Goal: Information Seeking & Learning: Learn about a topic

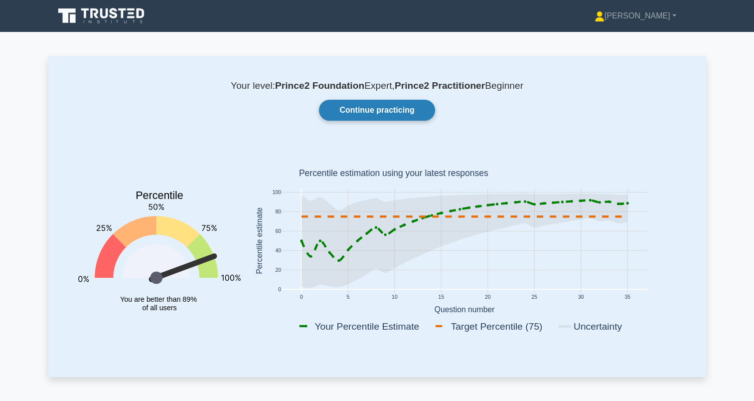
click at [360, 108] on link "Continue practicing" at bounding box center [377, 110] width 116 height 21
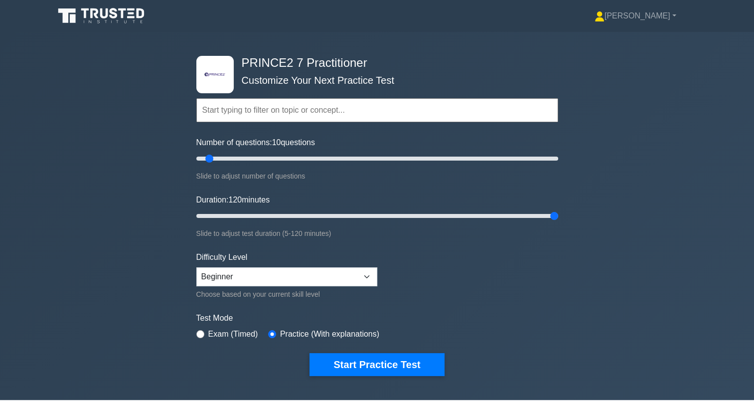
drag, startPoint x: 216, startPoint y: 216, endPoint x: 657, endPoint y: 262, distance: 442.8
type input "120"
click at [558, 222] on input "Duration: 120 minutes" at bounding box center [377, 216] width 362 height 12
click at [363, 364] on button "Start Practice Test" at bounding box center [376, 364] width 135 height 23
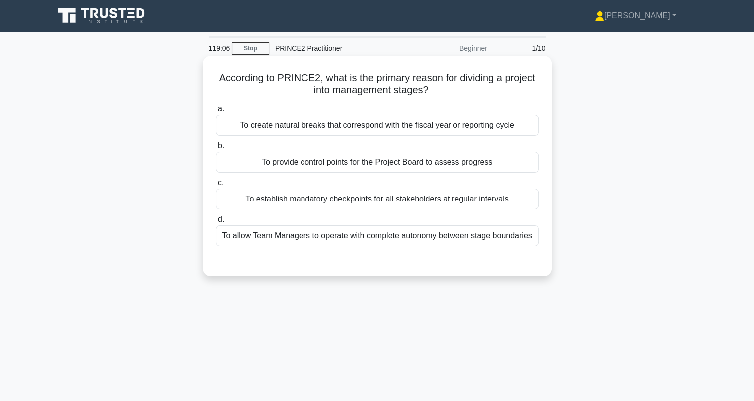
click at [514, 167] on div "To provide control points for the Project Board to assess progress" at bounding box center [377, 161] width 323 height 21
click at [216, 149] on input "b. To provide control points for the Project Board to assess progress" at bounding box center [216, 145] width 0 height 6
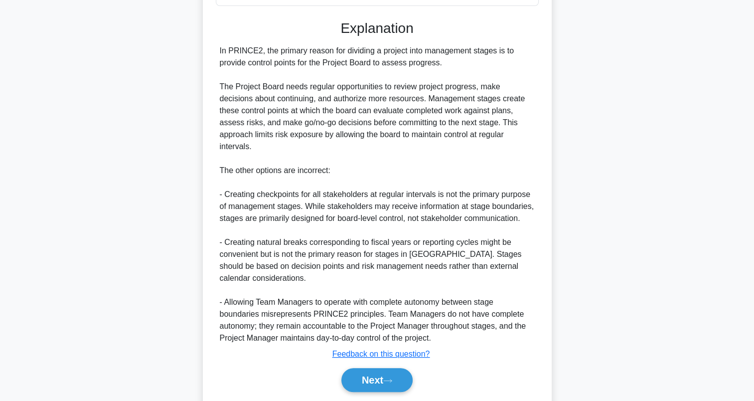
scroll to position [261, 0]
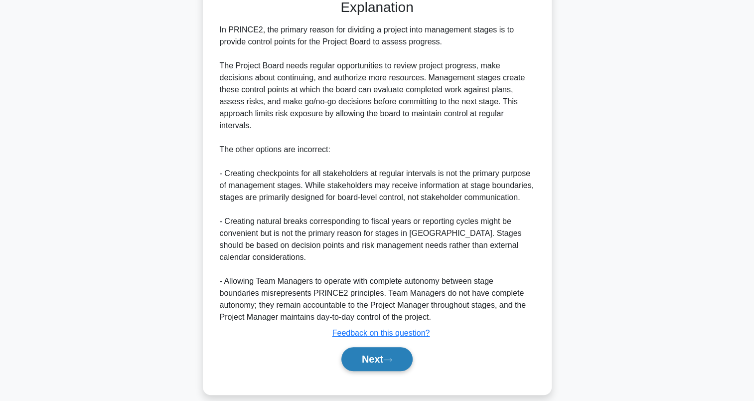
click at [381, 349] on button "Next" at bounding box center [376, 359] width 71 height 24
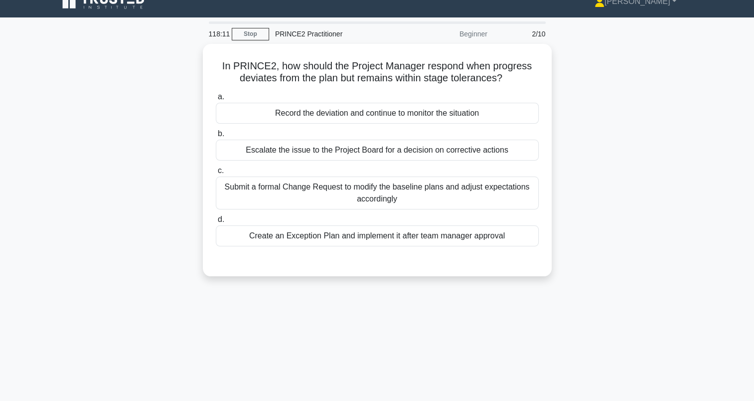
scroll to position [0, 0]
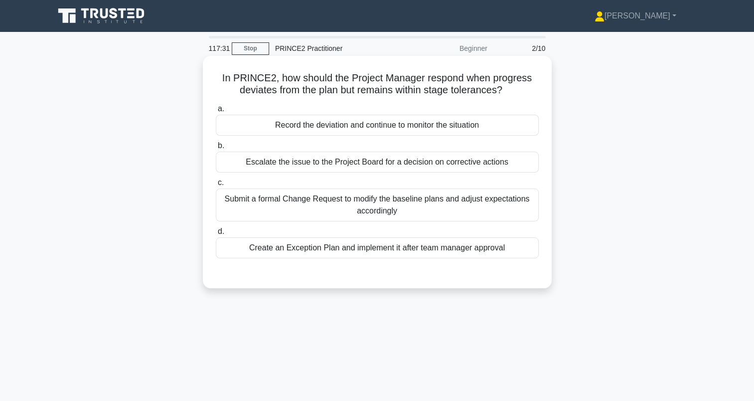
click at [451, 136] on div "Record the deviation and continue to monitor the situation" at bounding box center [377, 125] width 323 height 21
click at [216, 112] on input "a. Record the deviation and continue to monitor the situation" at bounding box center [216, 109] width 0 height 6
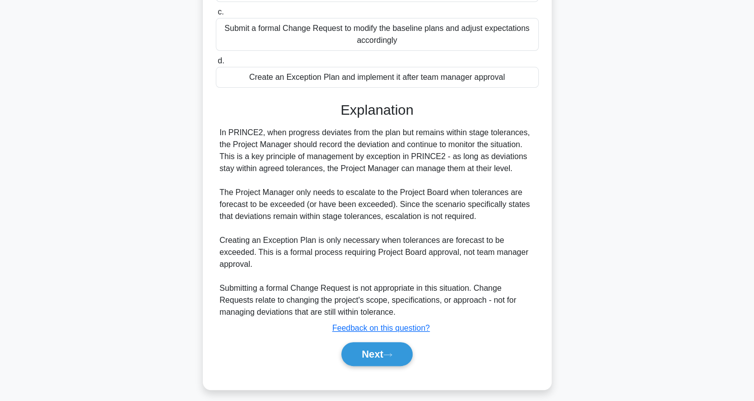
scroll to position [177, 0]
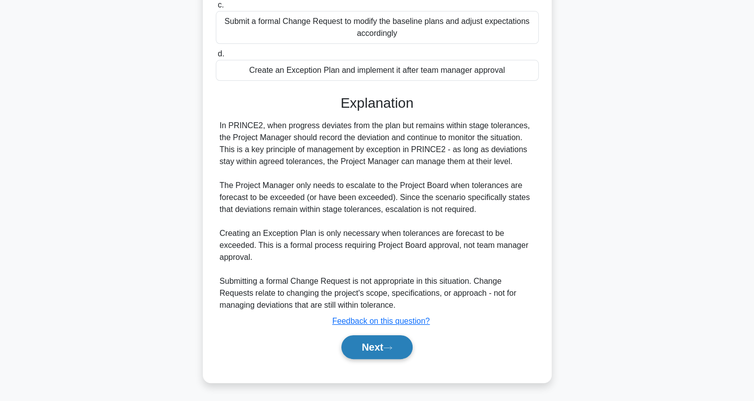
click at [384, 349] on button "Next" at bounding box center [376, 347] width 71 height 24
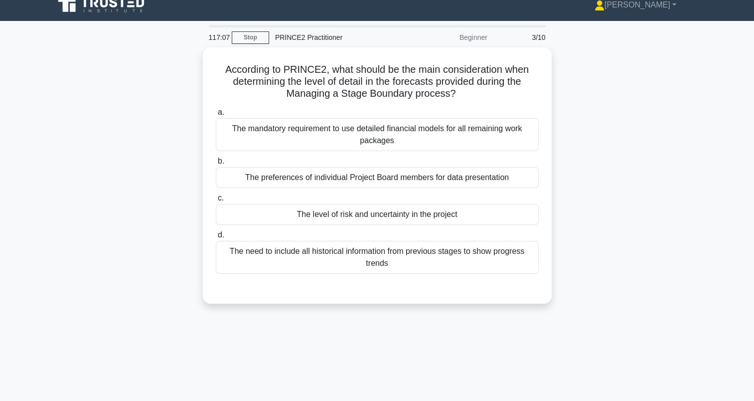
scroll to position [0, 0]
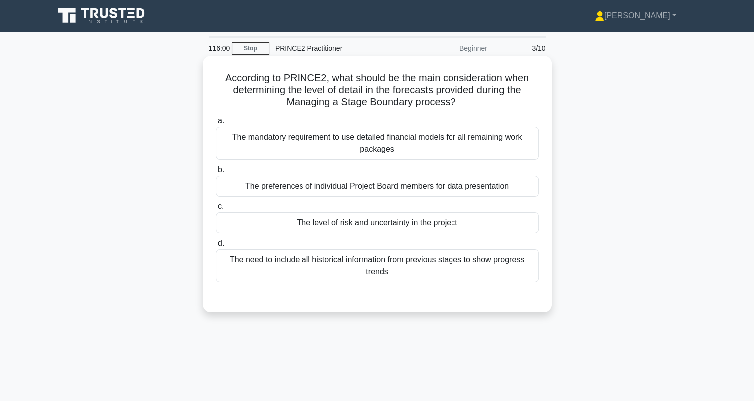
click at [505, 232] on div "The level of risk and uncertainty in the project" at bounding box center [377, 222] width 323 height 21
click at [216, 210] on input "c. The level of risk and uncertainty in the project" at bounding box center [216, 206] width 0 height 6
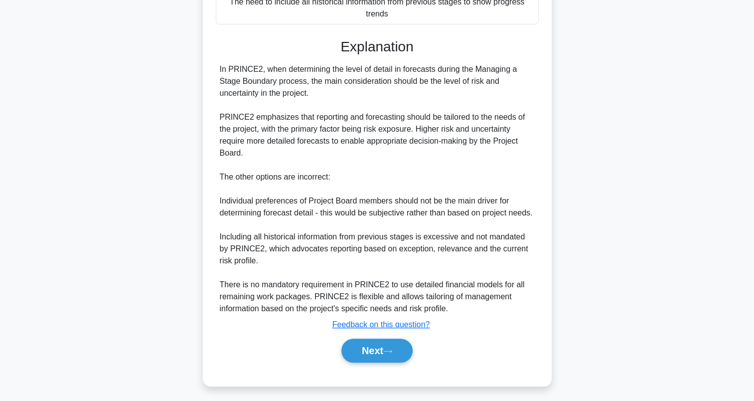
scroll to position [261, 0]
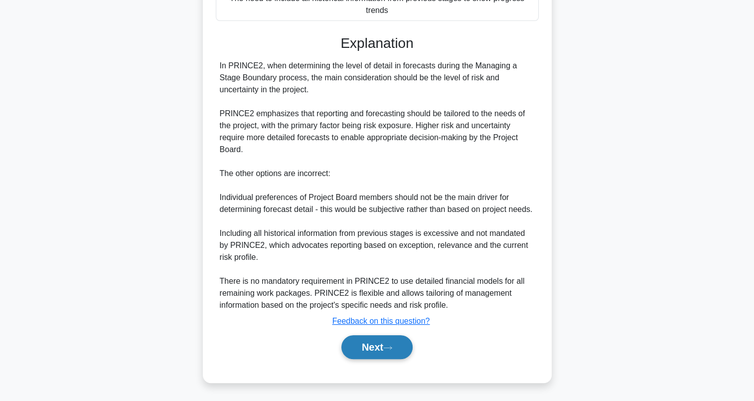
click at [387, 355] on button "Next" at bounding box center [376, 347] width 71 height 24
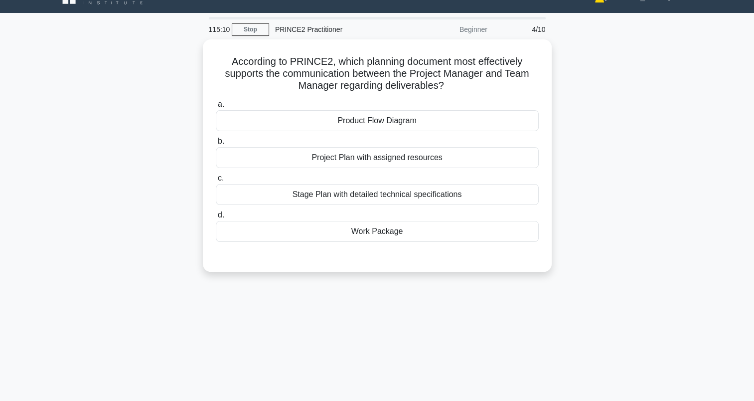
scroll to position [0, 0]
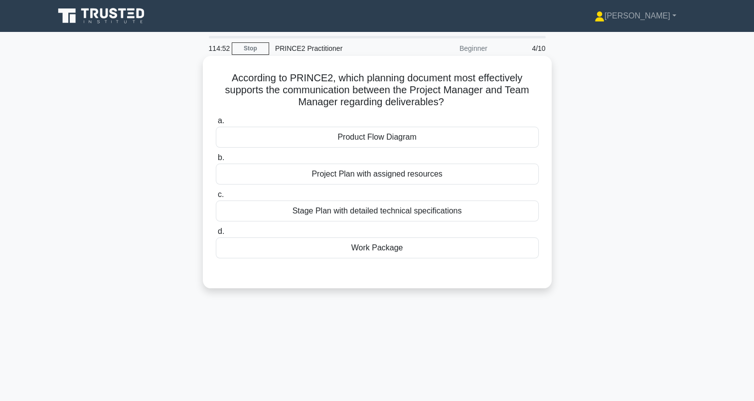
click at [237, 258] on div "Work Package" at bounding box center [377, 247] width 323 height 21
click at [216, 235] on input "d. Work Package" at bounding box center [216, 231] width 0 height 6
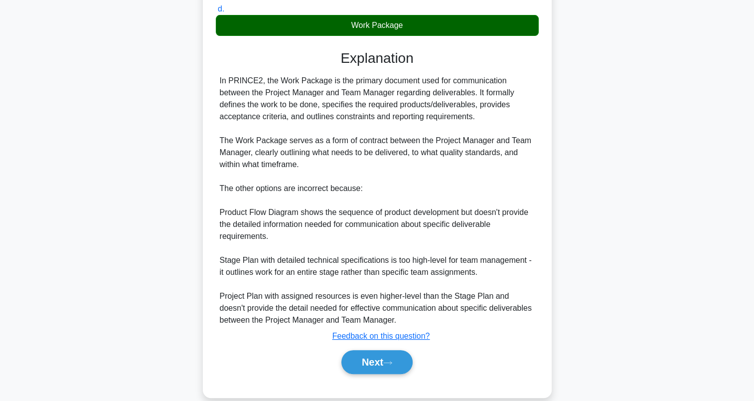
scroll to position [237, 0]
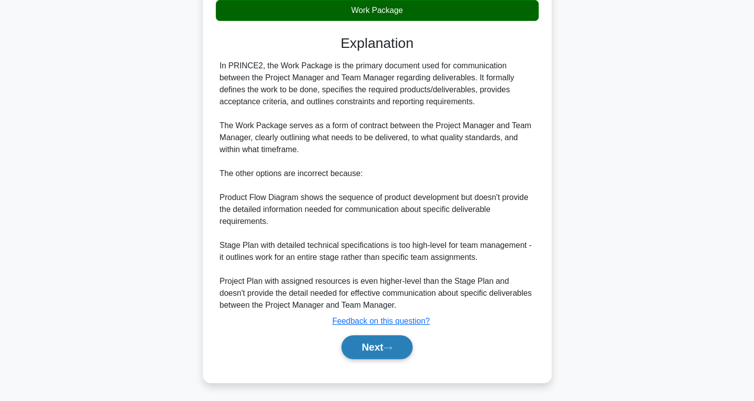
click at [363, 348] on button "Next" at bounding box center [376, 347] width 71 height 24
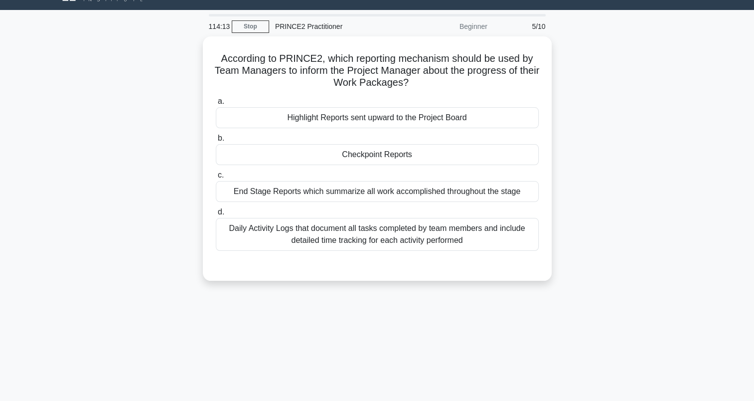
scroll to position [0, 0]
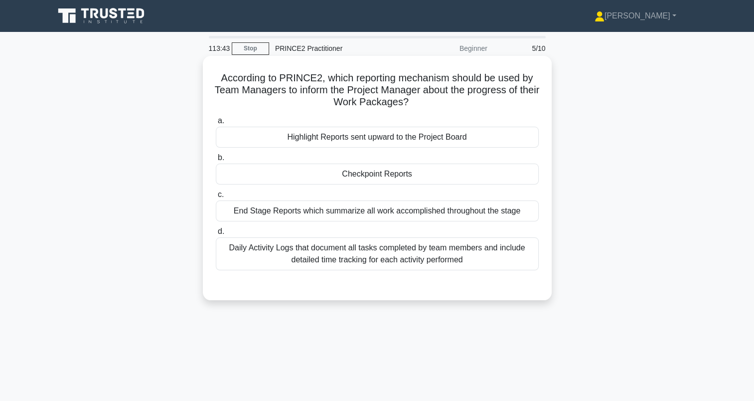
click at [250, 183] on div "Checkpoint Reports" at bounding box center [377, 173] width 323 height 21
click at [216, 161] on input "b. Checkpoint Reports" at bounding box center [216, 157] width 0 height 6
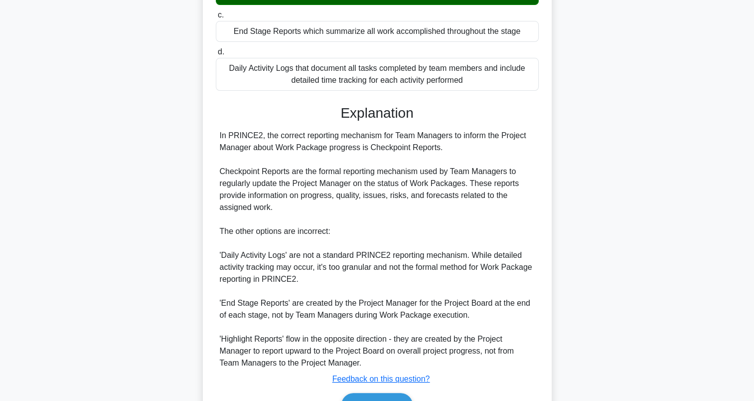
scroll to position [237, 0]
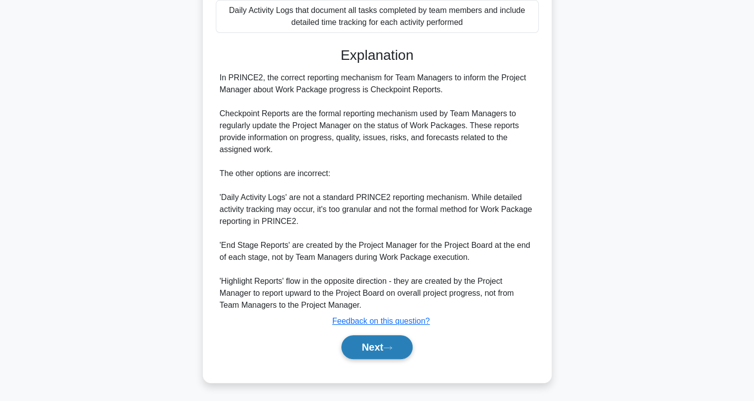
click at [369, 350] on button "Next" at bounding box center [376, 347] width 71 height 24
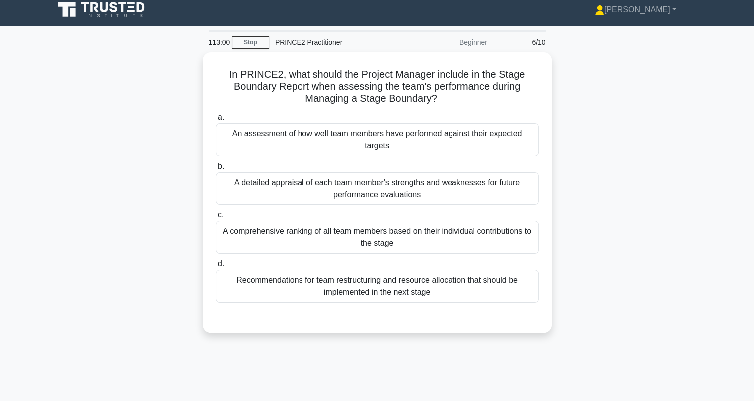
scroll to position [4, 0]
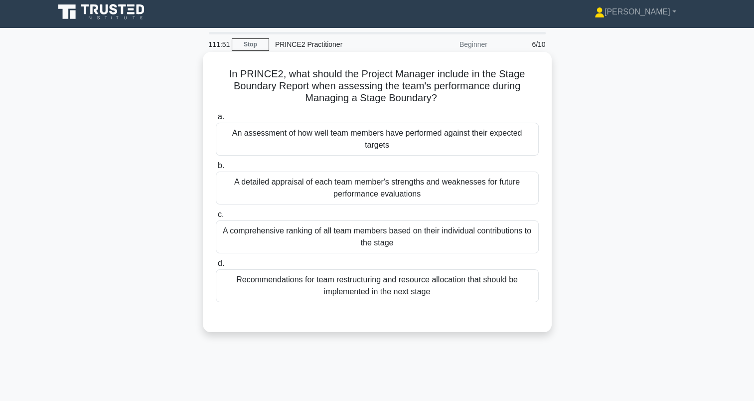
click at [261, 141] on div "An assessment of how well team members have performed against their expected ta…" at bounding box center [377, 139] width 323 height 33
click at [216, 120] on input "a. An assessment of how well team members have performed against their expected…" at bounding box center [216, 117] width 0 height 6
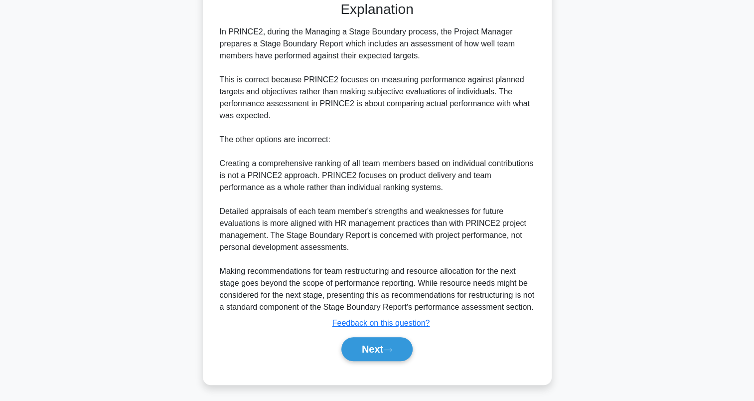
scroll to position [312, 0]
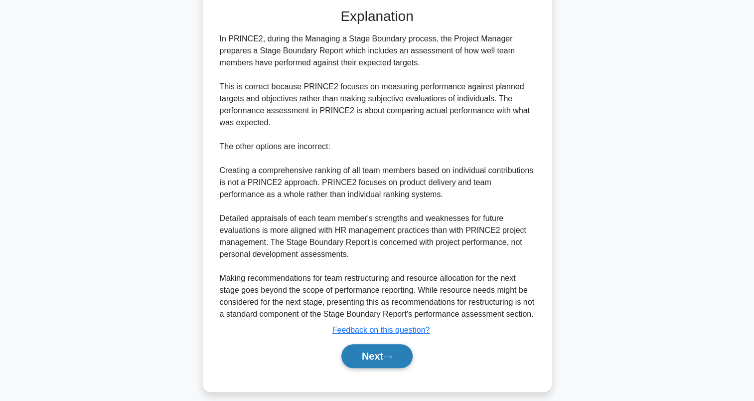
click at [383, 362] on button "Next" at bounding box center [376, 356] width 71 height 24
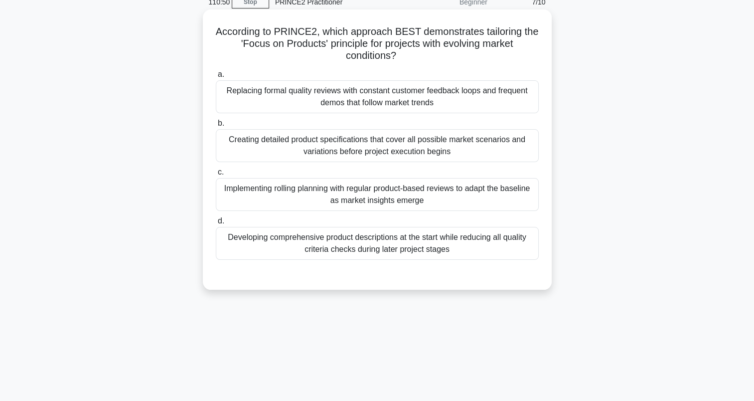
scroll to position [0, 0]
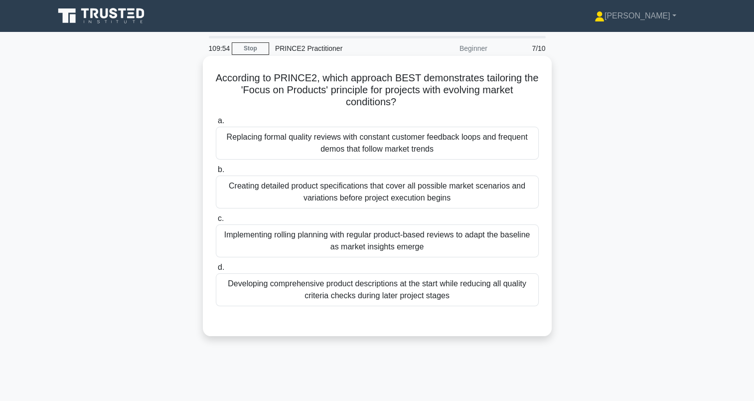
click at [491, 145] on div "Replacing formal quality reviews with constant customer feedback loops and freq…" at bounding box center [377, 143] width 323 height 33
click at [216, 124] on input "a. Replacing formal quality reviews with constant customer feedback loops and f…" at bounding box center [216, 121] width 0 height 6
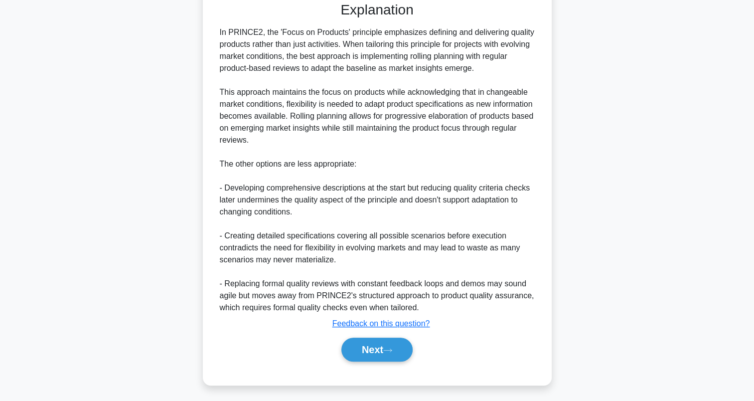
scroll to position [321, 0]
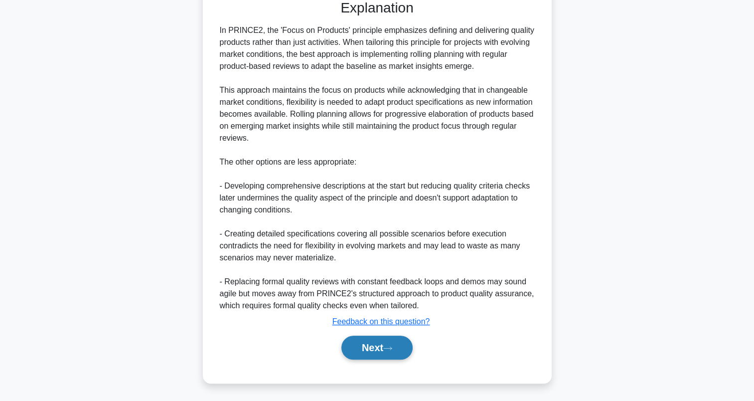
click at [381, 350] on button "Next" at bounding box center [376, 347] width 71 height 24
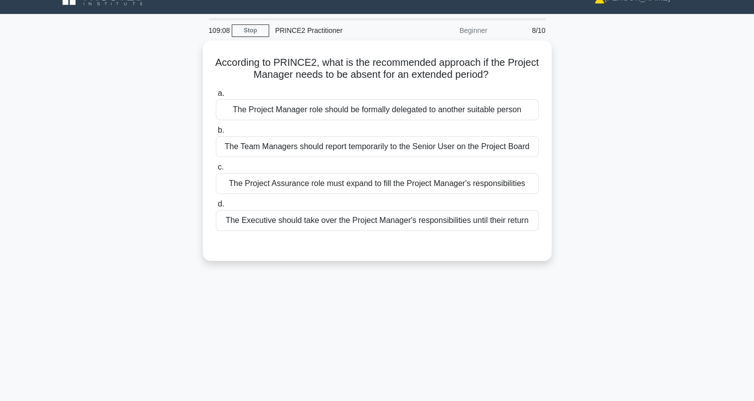
scroll to position [0, 0]
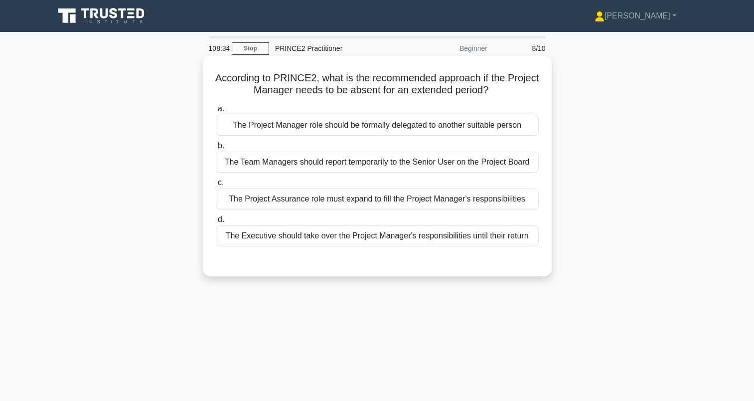
click at [514, 133] on div "The Project Manager role should be formally delegated to another suitable person" at bounding box center [377, 125] width 323 height 21
click at [216, 112] on input "a. The Project Manager role should be formally delegated to another suitable pe…" at bounding box center [216, 109] width 0 height 6
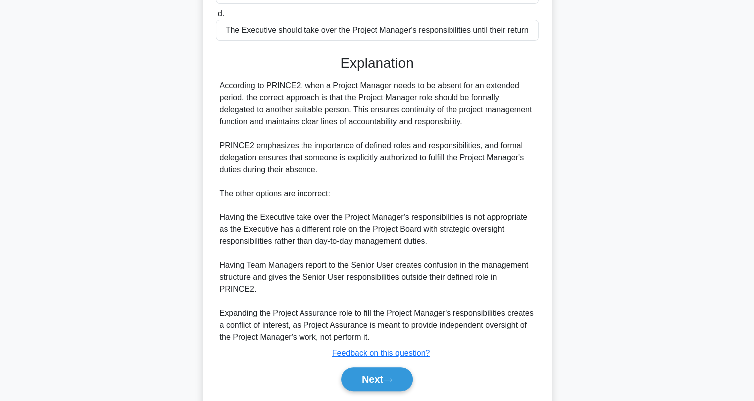
scroll to position [225, 0]
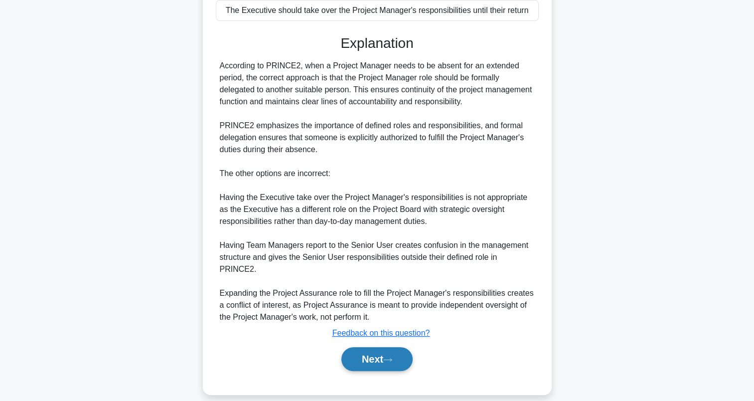
click at [357, 352] on button "Next" at bounding box center [376, 359] width 71 height 24
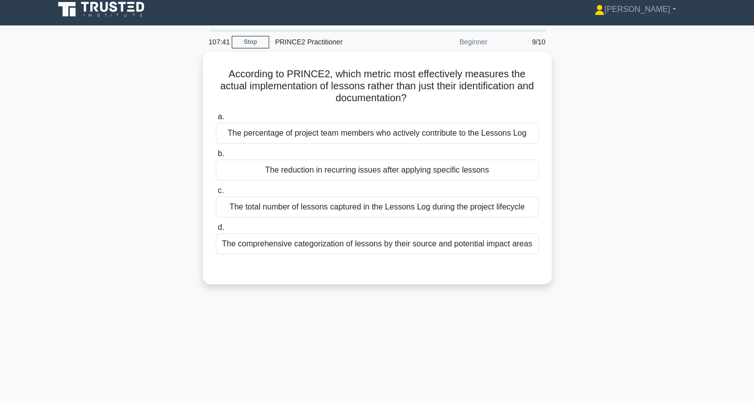
scroll to position [0, 0]
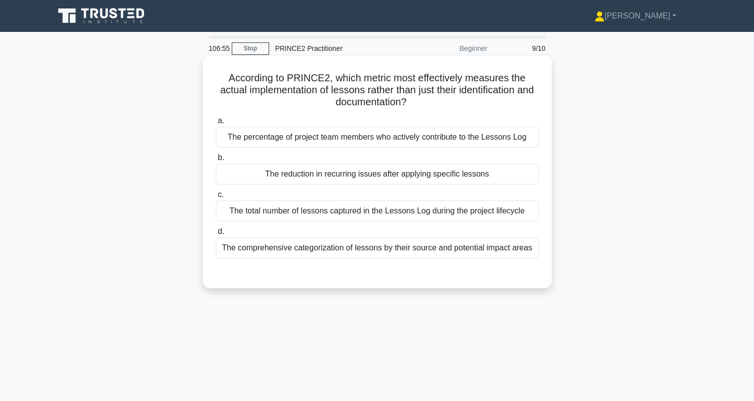
click at [245, 147] on div "The percentage of project team members who actively contribute to the Lessons L…" at bounding box center [377, 137] width 323 height 21
click at [216, 124] on input "a. The percentage of project team members who actively contribute to the Lesson…" at bounding box center [216, 121] width 0 height 6
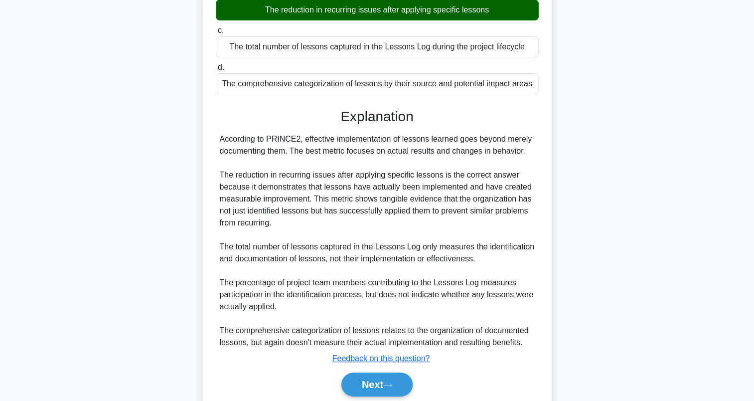
scroll to position [172, 0]
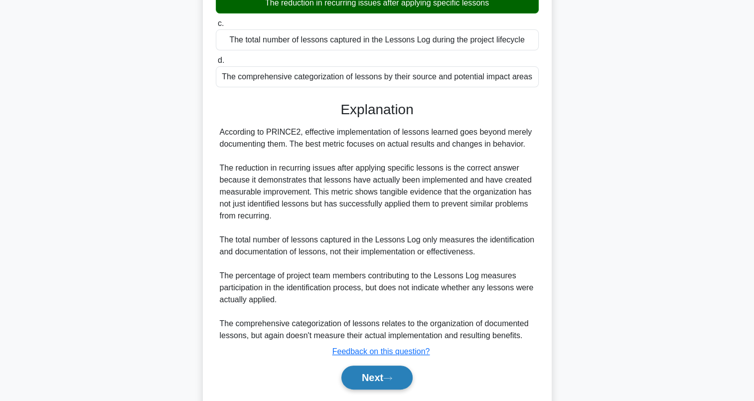
click at [386, 380] on button "Next" at bounding box center [376, 377] width 71 height 24
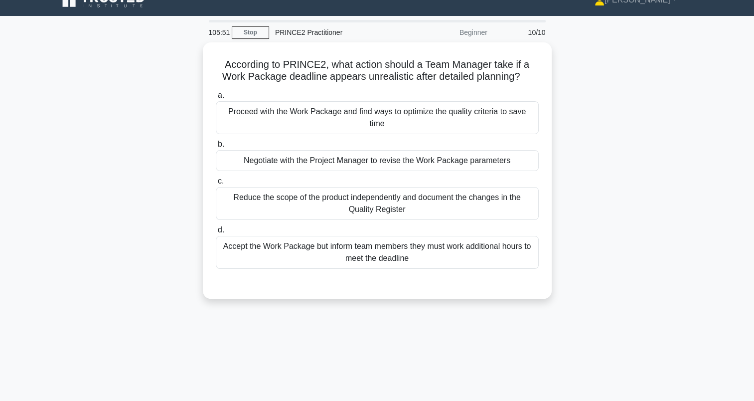
scroll to position [18, 0]
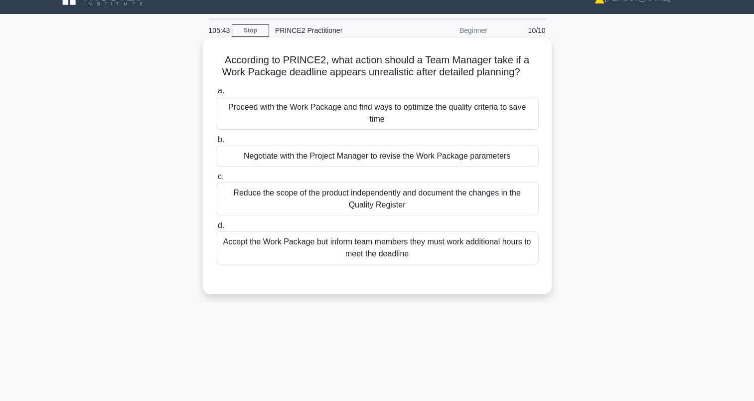
click at [522, 164] on div "Negotiate with the Project Manager to revise the Work Package parameters" at bounding box center [377, 155] width 323 height 21
click at [216, 143] on input "b. Negotiate with the Project Manager to revise the Work Package parameters" at bounding box center [216, 140] width 0 height 6
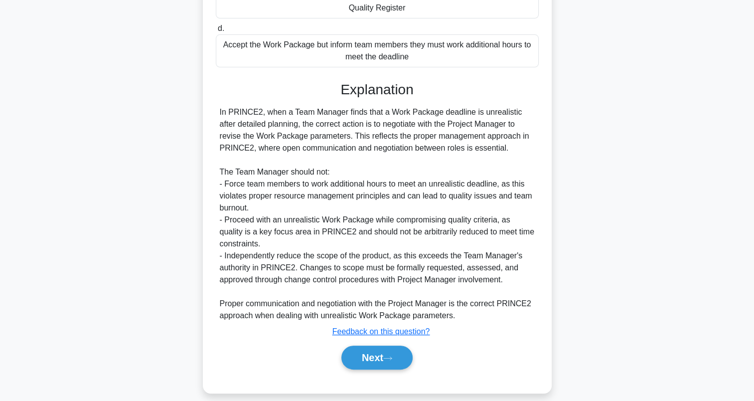
scroll to position [225, 0]
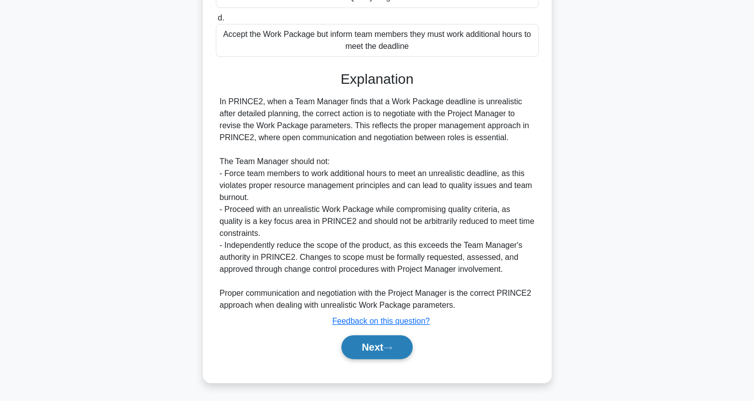
click at [379, 349] on button "Next" at bounding box center [376, 347] width 71 height 24
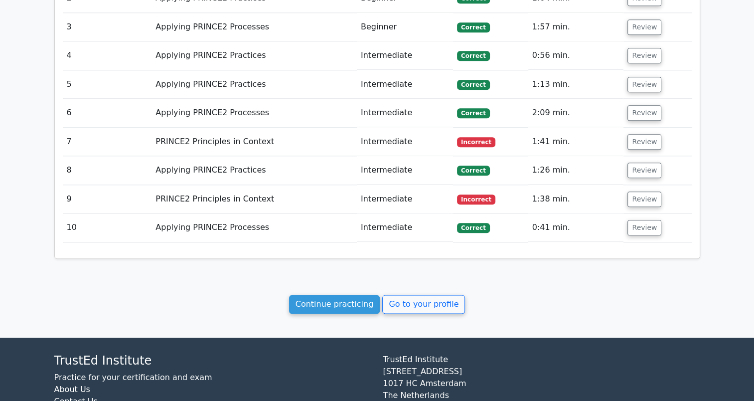
scroll to position [1149, 0]
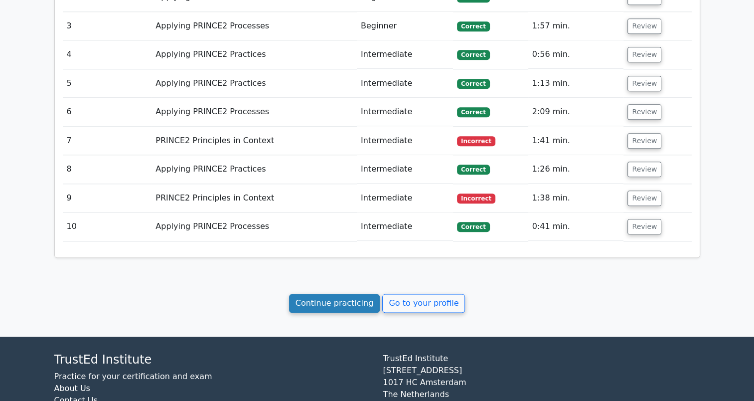
click at [314, 293] on link "Continue practicing" at bounding box center [334, 302] width 91 height 19
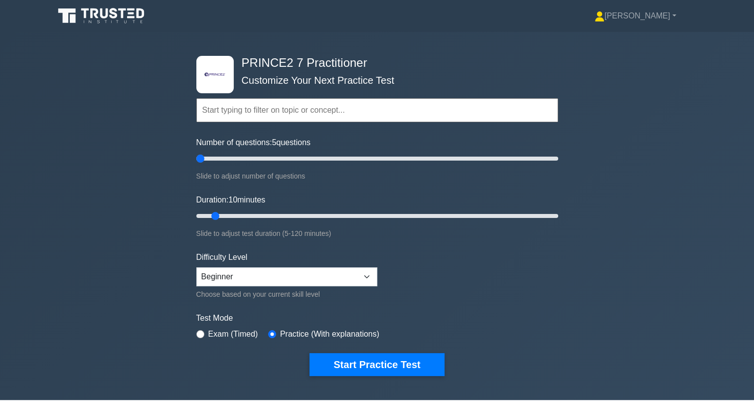
drag, startPoint x: 211, startPoint y: 155, endPoint x: 192, endPoint y: 157, distance: 19.0
type input "5"
click at [196, 157] on input "Number of questions: 5 questions" at bounding box center [377, 158] width 362 height 12
drag, startPoint x: 215, startPoint y: 213, endPoint x: 595, endPoint y: 251, distance: 381.5
type input "120"
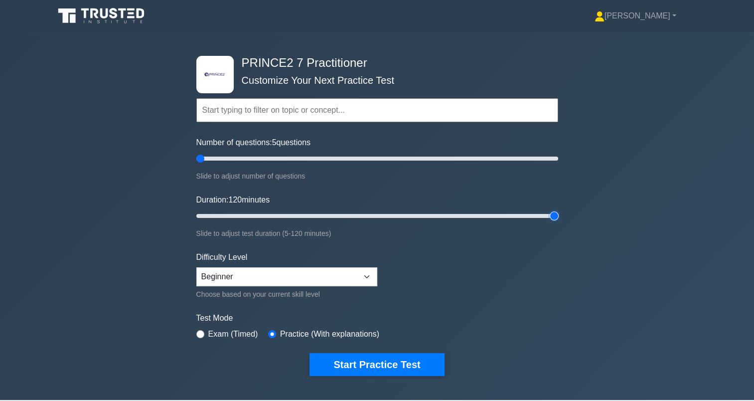
click at [558, 222] on input "Duration: 120 minutes" at bounding box center [377, 216] width 362 height 12
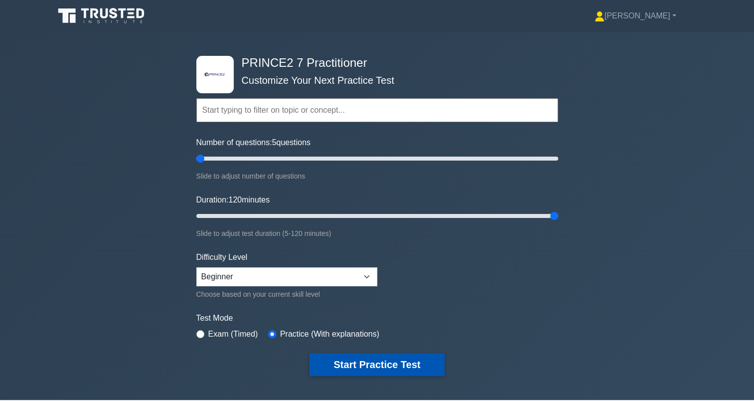
click at [378, 357] on button "Start Practice Test" at bounding box center [376, 364] width 135 height 23
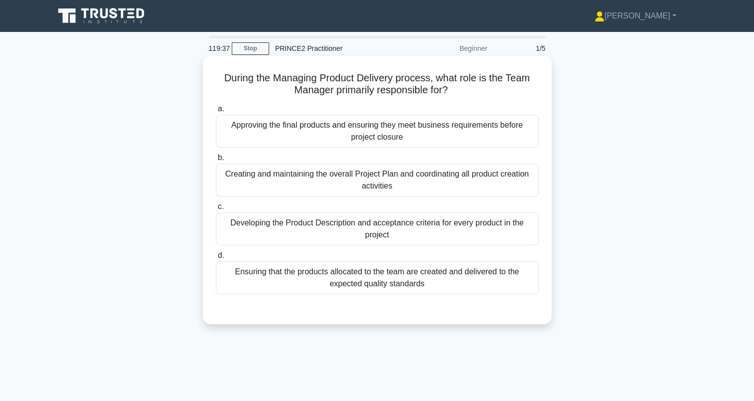
click at [448, 289] on div "Ensuring that the products allocated to the team are created and delivered to t…" at bounding box center [377, 277] width 323 height 33
click at [216, 259] on input "d. Ensuring that the products allocated to the team are created and delivered t…" at bounding box center [216, 255] width 0 height 6
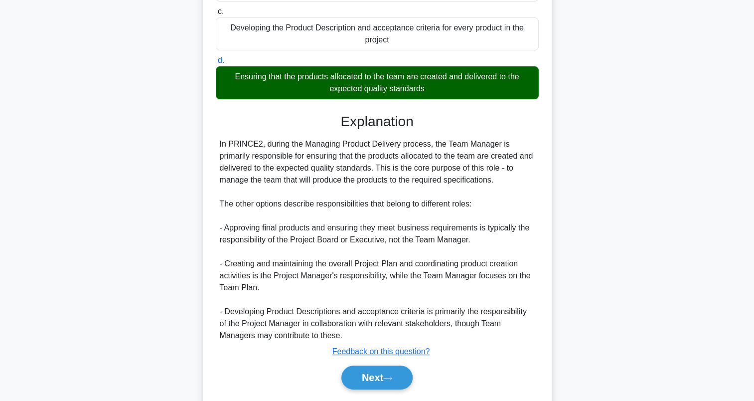
scroll to position [225, 0]
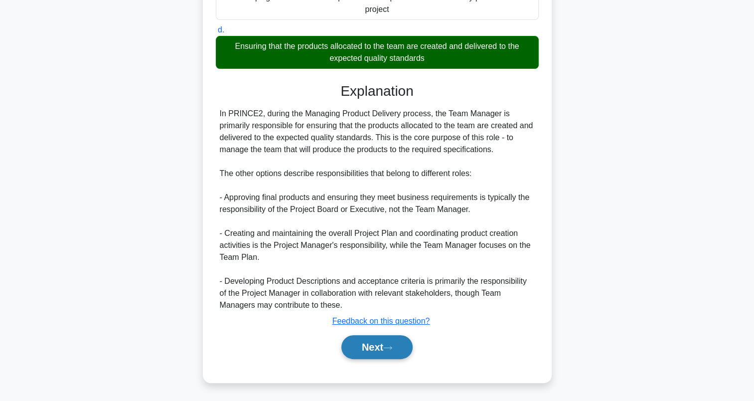
click at [379, 354] on button "Next" at bounding box center [376, 347] width 71 height 24
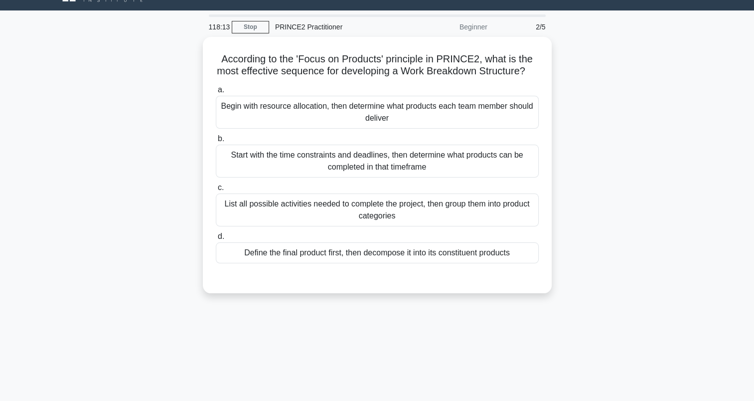
scroll to position [8, 0]
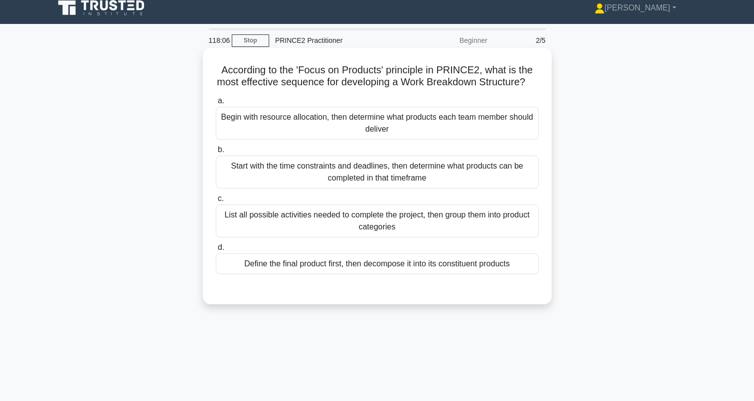
click at [231, 140] on div "Begin with resource allocation, then determine what products each team member s…" at bounding box center [377, 123] width 323 height 33
click at [216, 104] on input "a. Begin with resource allocation, then determine what products each team membe…" at bounding box center [216, 101] width 0 height 6
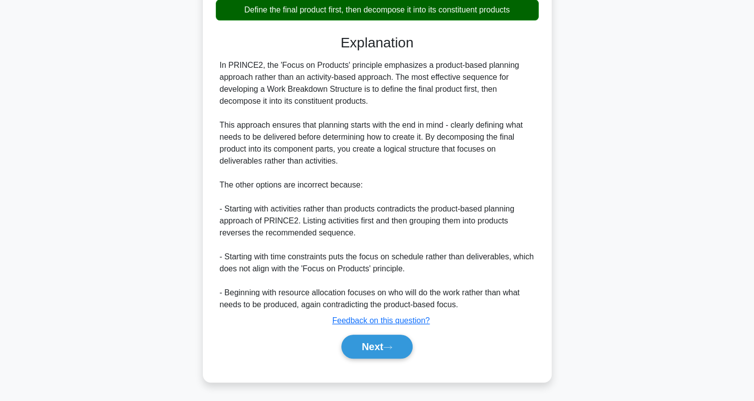
scroll to position [271, 0]
click at [358, 354] on button "Next" at bounding box center [376, 346] width 71 height 24
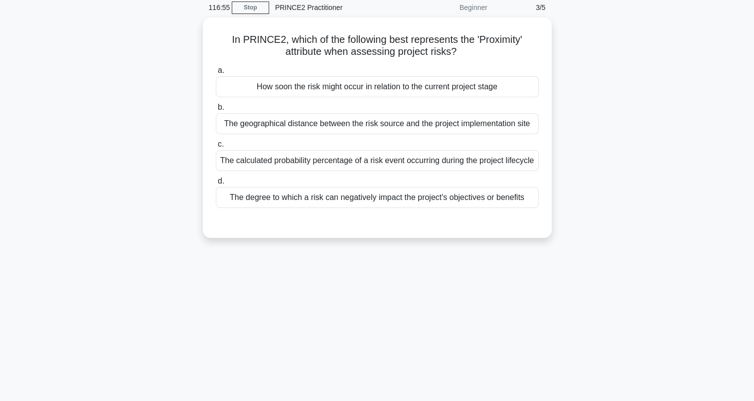
scroll to position [28, 0]
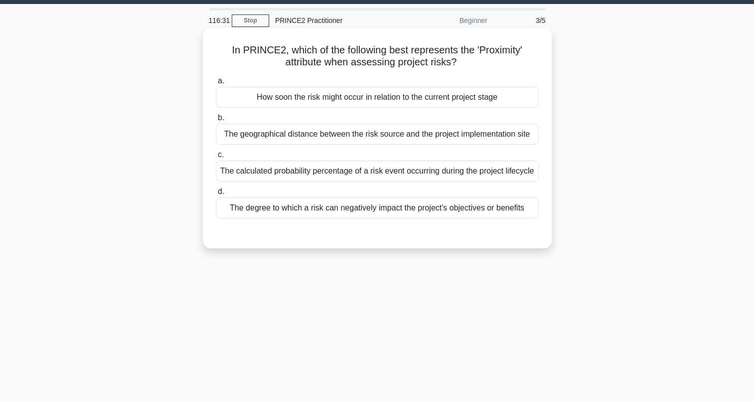
click at [238, 106] on div "How soon the risk might occur in relation to the current project stage" at bounding box center [377, 97] width 323 height 21
click at [216, 84] on input "a. How soon the risk might occur in relation to the current project stage" at bounding box center [216, 81] width 0 height 6
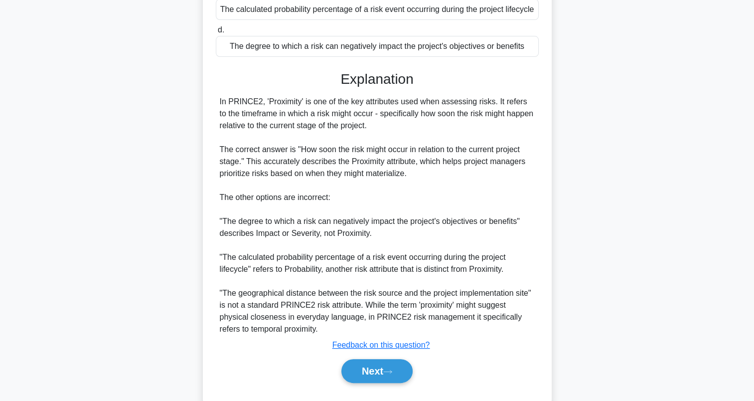
scroll to position [191, 0]
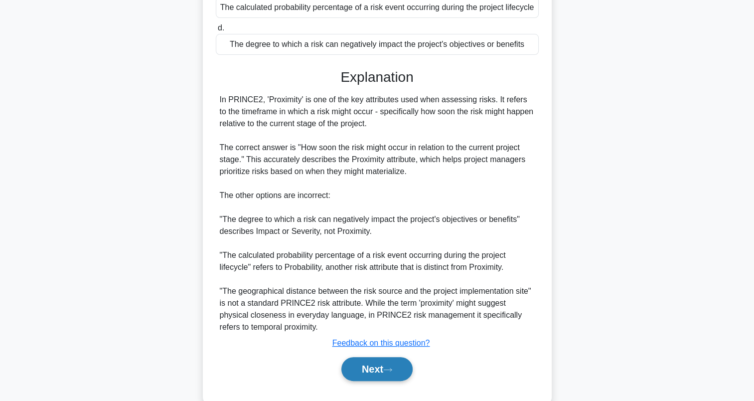
click at [353, 377] on button "Next" at bounding box center [376, 369] width 71 height 24
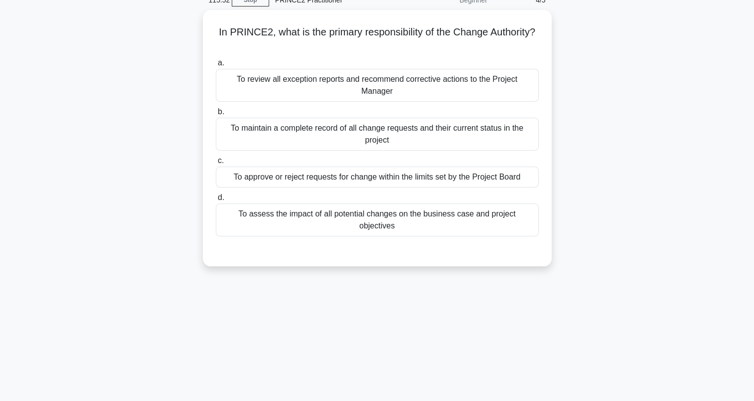
scroll to position [18, 0]
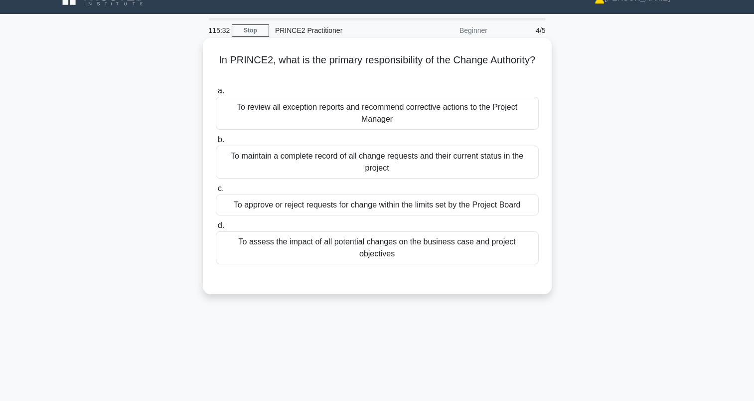
click at [518, 199] on div "To approve or reject requests for change within the limits set by the Project B…" at bounding box center [377, 204] width 323 height 21
click at [216, 192] on input "c. To approve or reject requests for change within the limits set by the Projec…" at bounding box center [216, 188] width 0 height 6
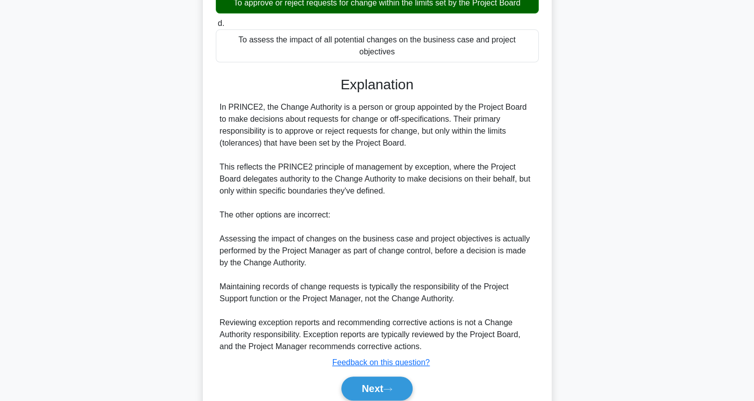
scroll to position [222, 0]
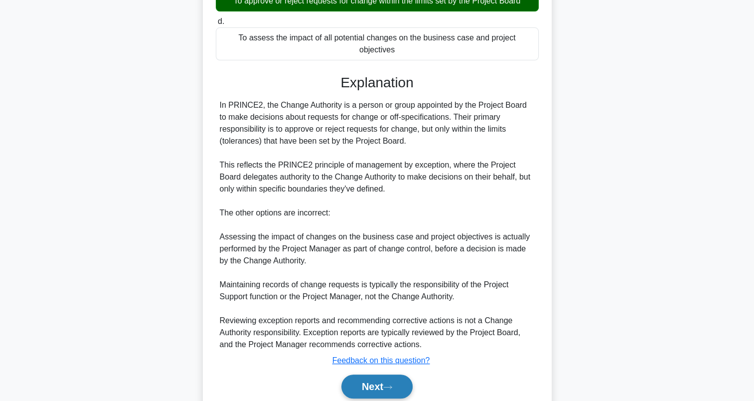
click at [381, 374] on button "Next" at bounding box center [376, 386] width 71 height 24
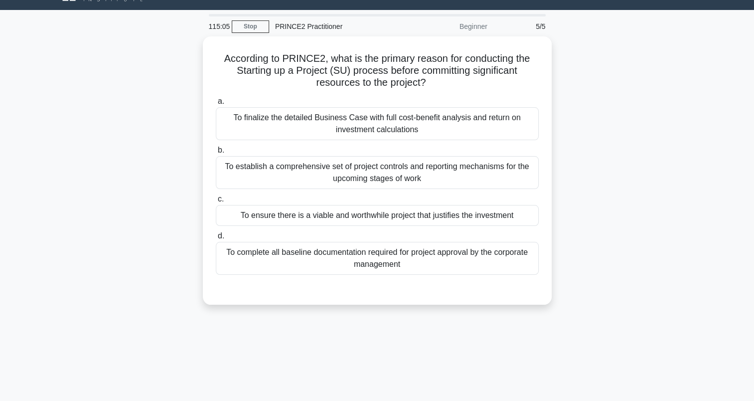
scroll to position [9, 0]
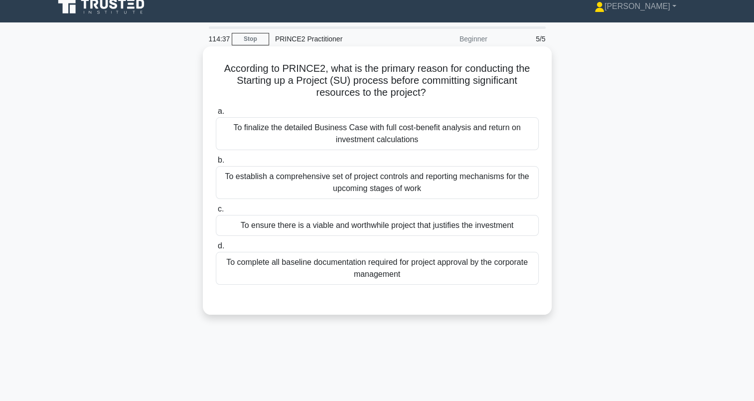
click at [508, 227] on div "To ensure there is a viable and worthwhile project that justifies the investment" at bounding box center [377, 225] width 323 height 21
click at [216, 212] on input "c. To ensure there is a viable and worthwhile project that justifies the invest…" at bounding box center [216, 209] width 0 height 6
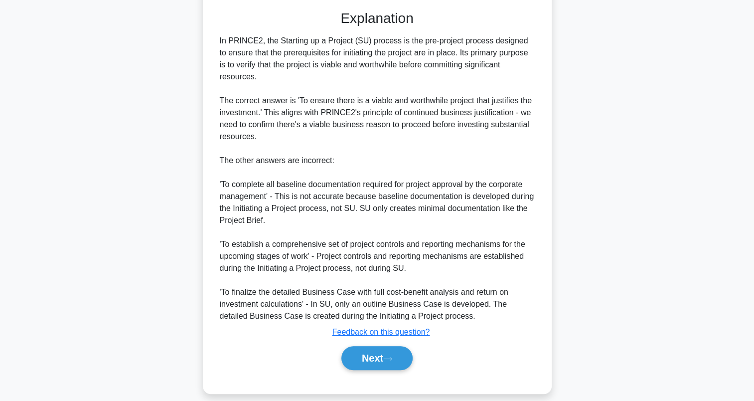
scroll to position [286, 0]
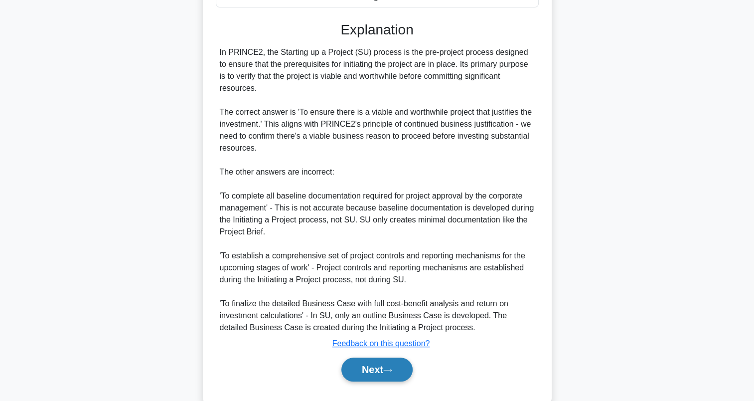
click at [370, 369] on button "Next" at bounding box center [376, 369] width 71 height 24
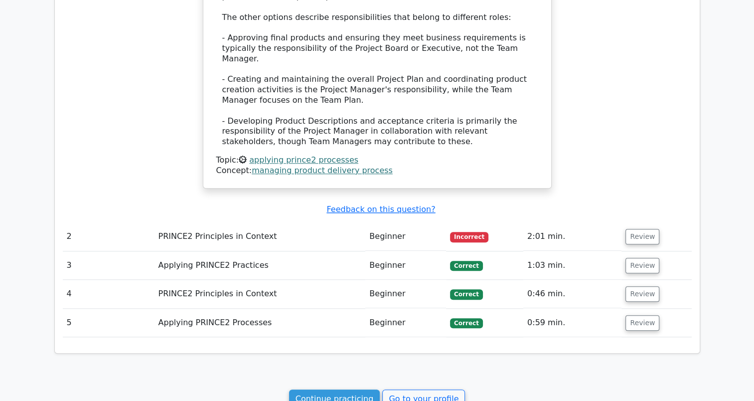
scroll to position [848, 0]
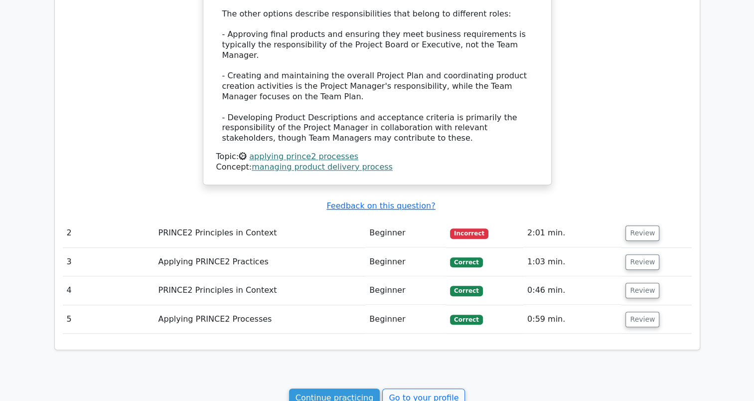
click at [246, 219] on td "PRINCE2 Principles in Context" at bounding box center [259, 233] width 211 height 28
click at [636, 225] on button "Review" at bounding box center [642, 232] width 34 height 15
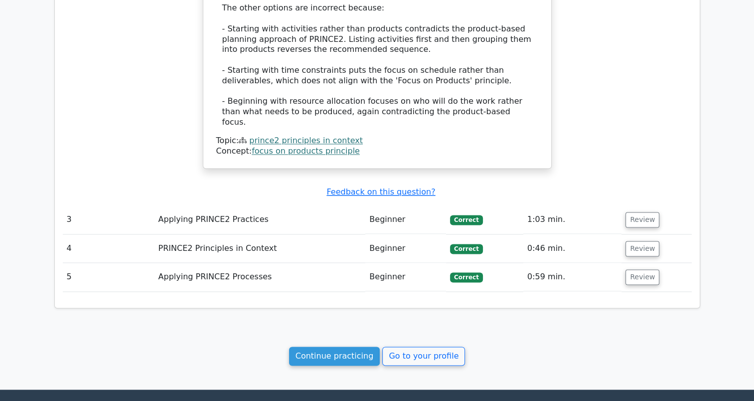
scroll to position [1453, 0]
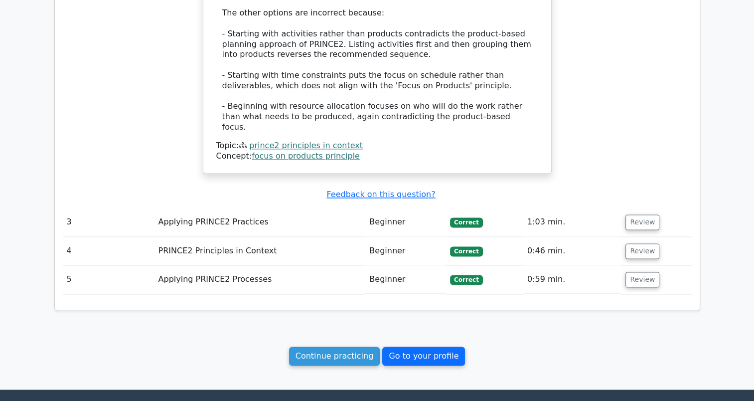
click at [393, 346] on link "Go to your profile" at bounding box center [423, 355] width 83 height 19
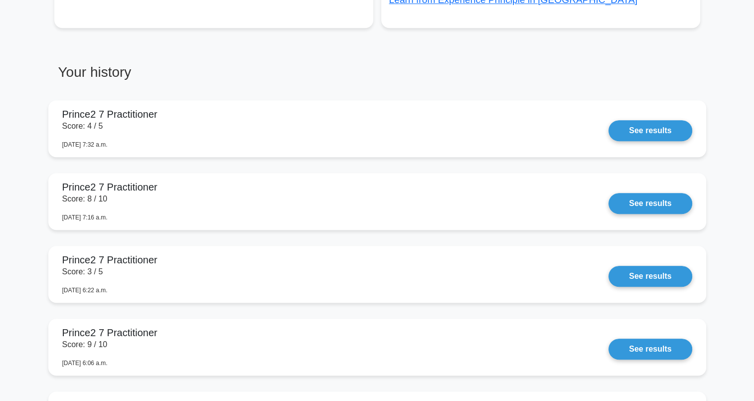
scroll to position [454, 0]
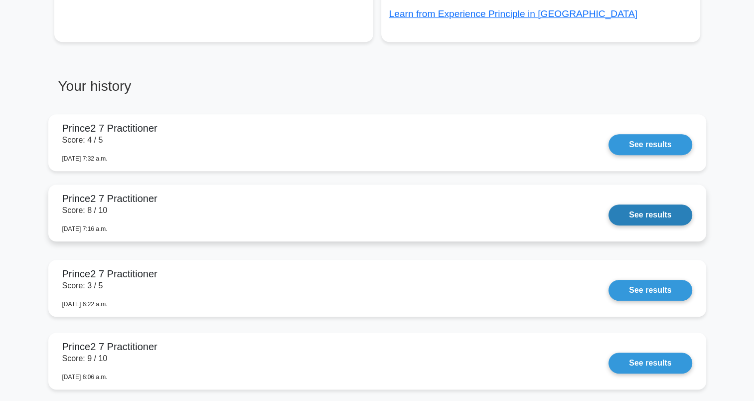
click at [608, 206] on link "See results" at bounding box center [649, 214] width 83 height 21
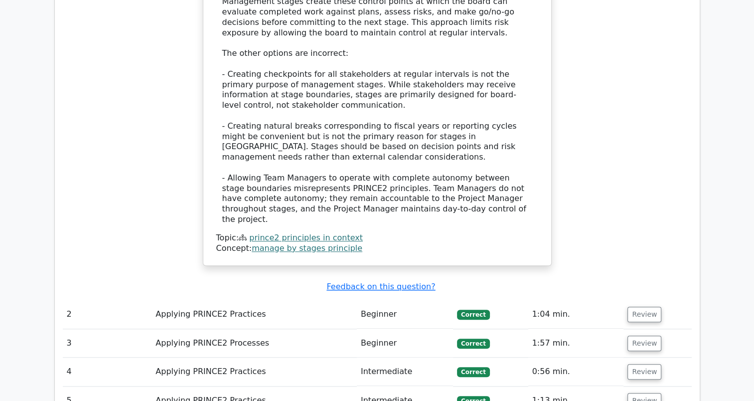
scroll to position [1030, 0]
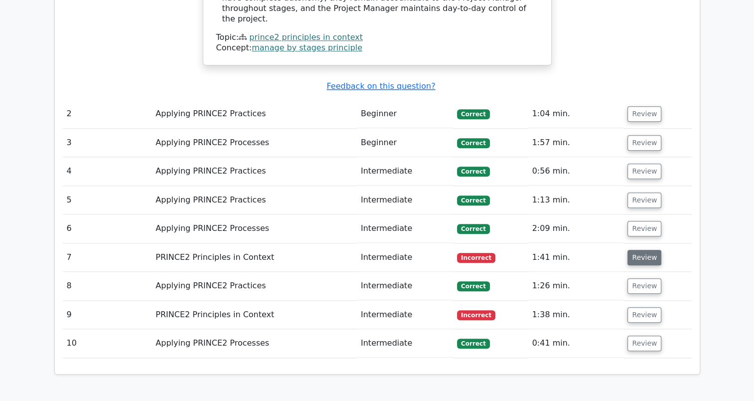
click at [627, 250] on button "Review" at bounding box center [644, 257] width 34 height 15
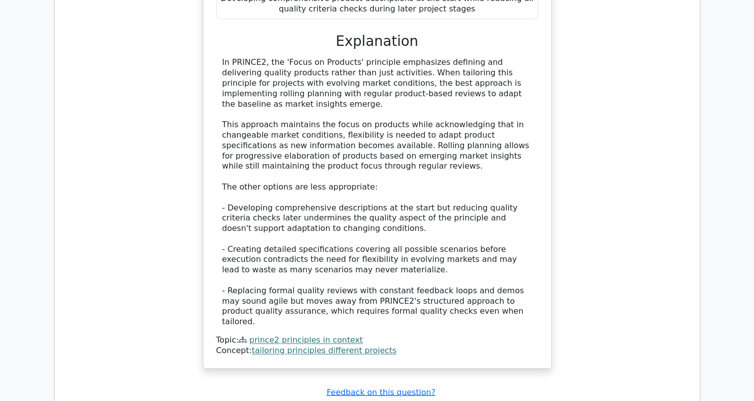
scroll to position [1632, 0]
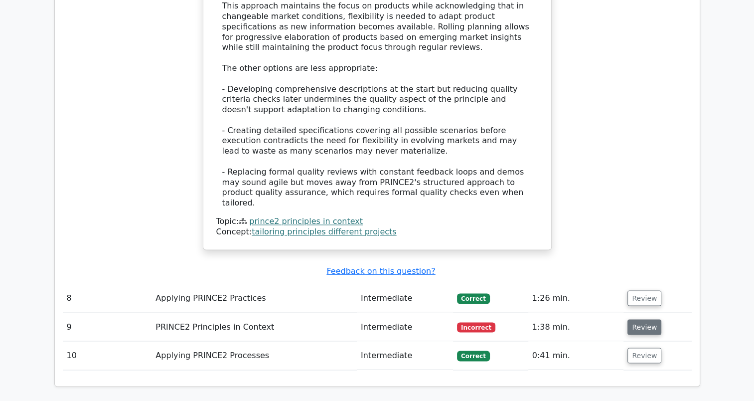
click at [642, 319] on button "Review" at bounding box center [644, 326] width 34 height 15
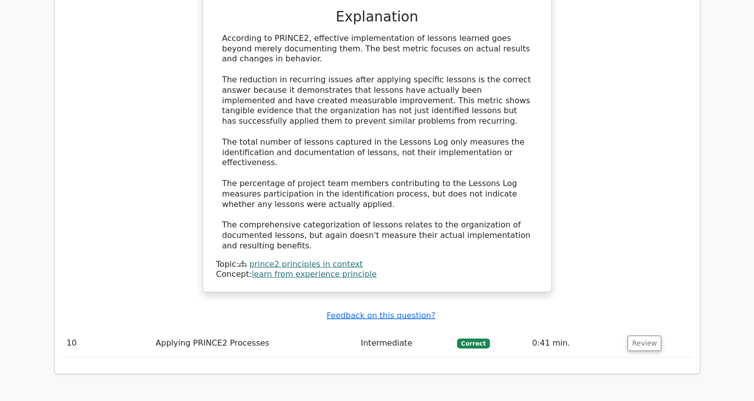
scroll to position [2197, 0]
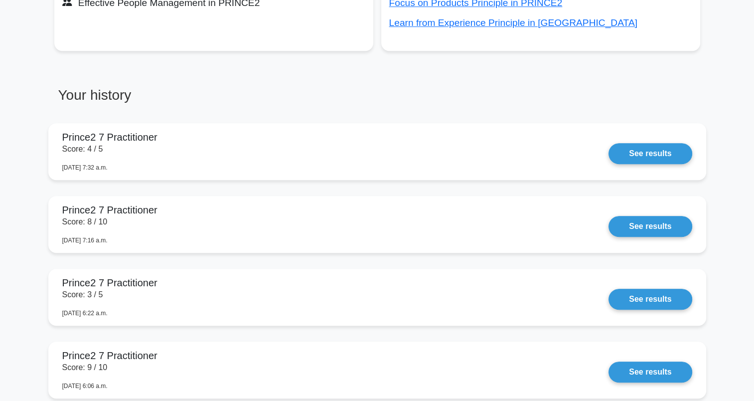
scroll to position [446, 0]
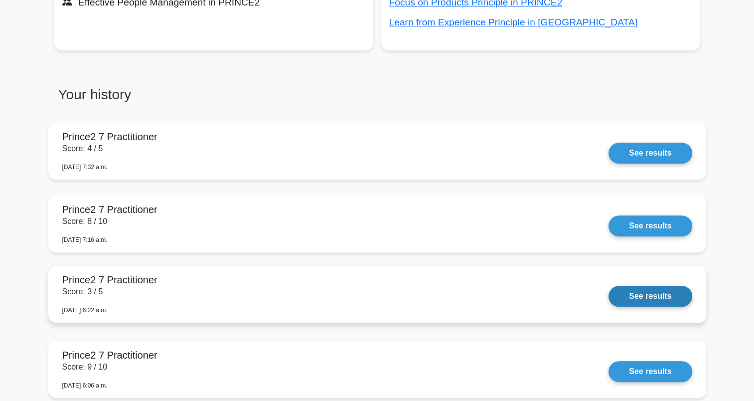
click at [608, 295] on link "See results" at bounding box center [649, 295] width 83 height 21
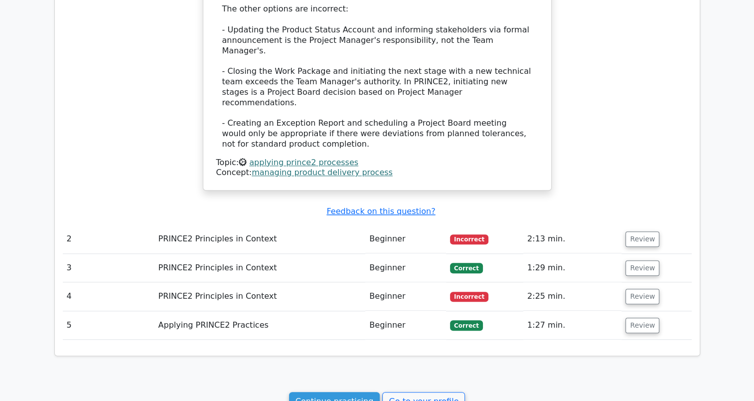
scroll to position [881, 0]
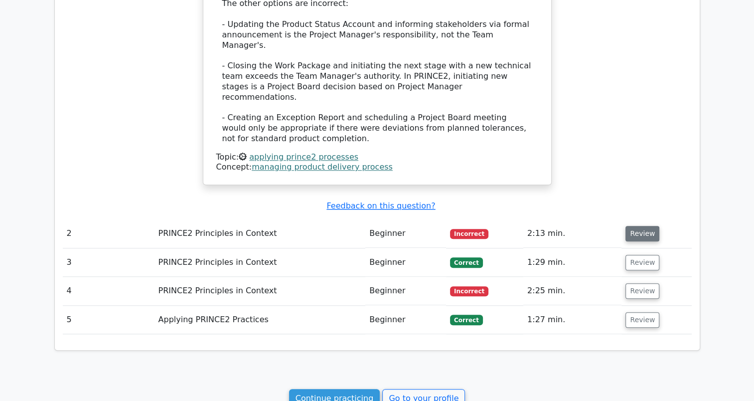
click at [625, 226] on button "Review" at bounding box center [642, 233] width 34 height 15
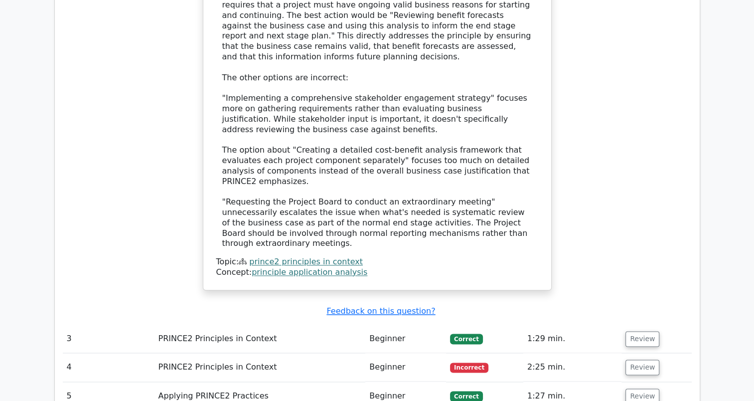
scroll to position [1455, 0]
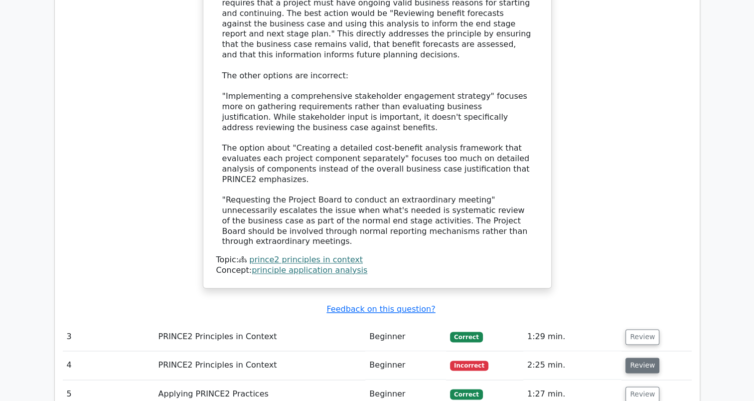
click at [648, 357] on button "Review" at bounding box center [642, 364] width 34 height 15
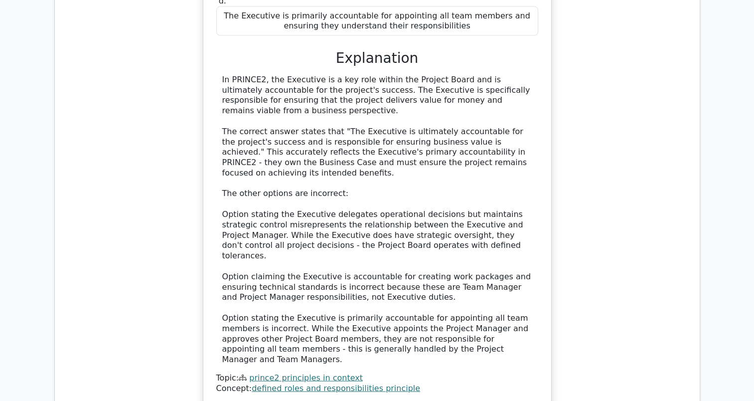
scroll to position [2051, 0]
